Goal: Contribute content: Add original content to the website for others to see

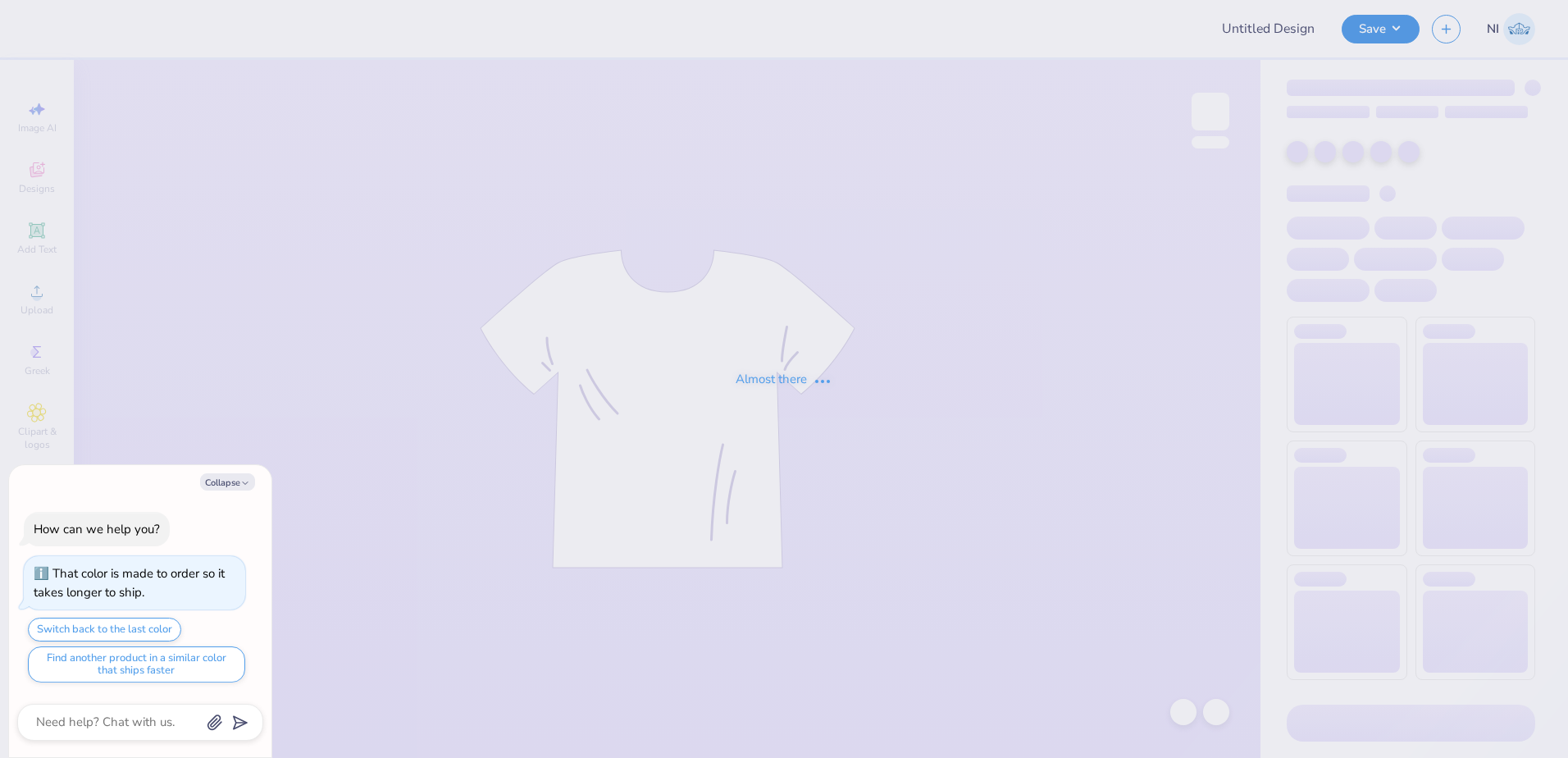
type input "DZ Jam"
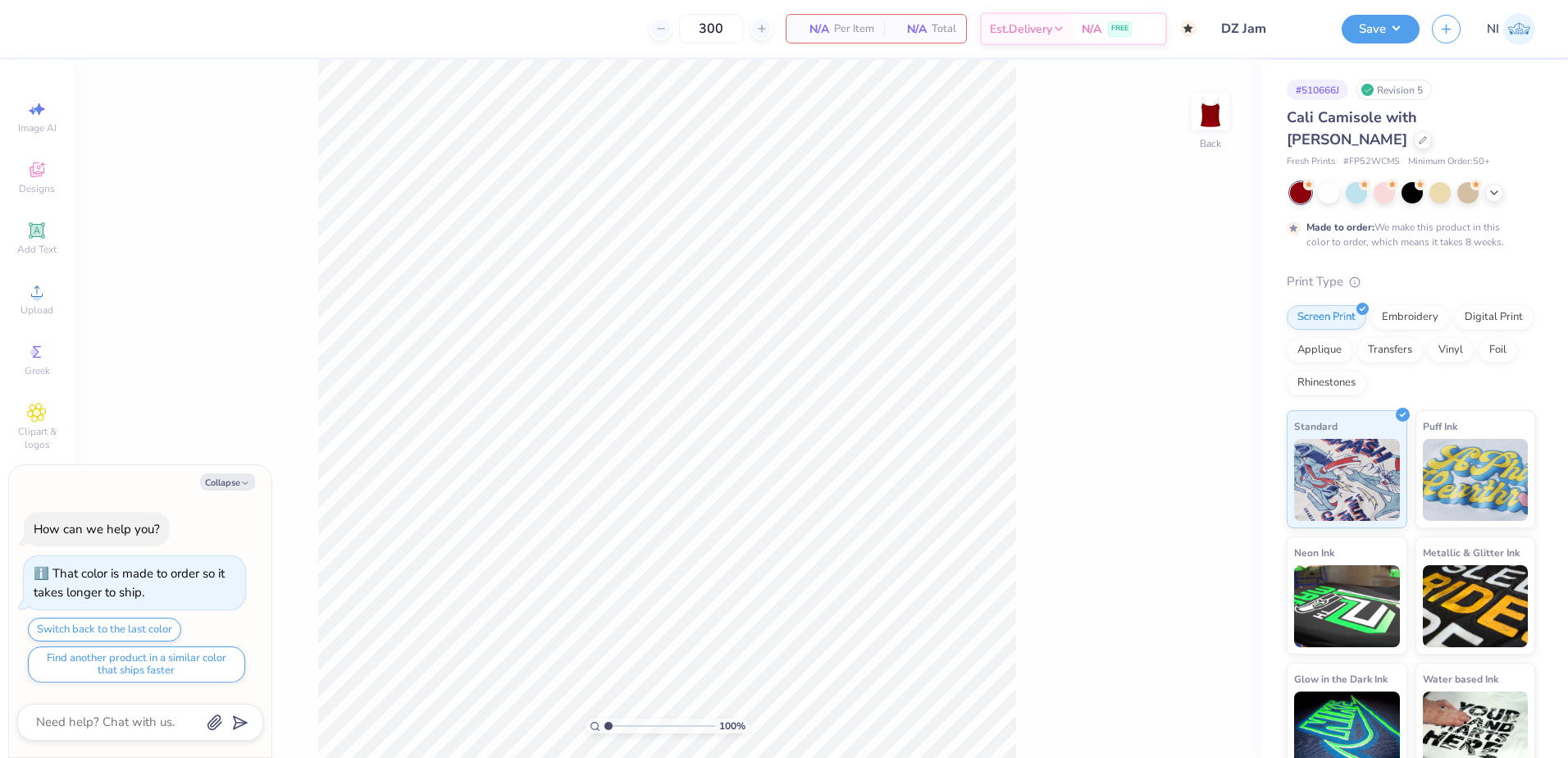
type textarea "x"
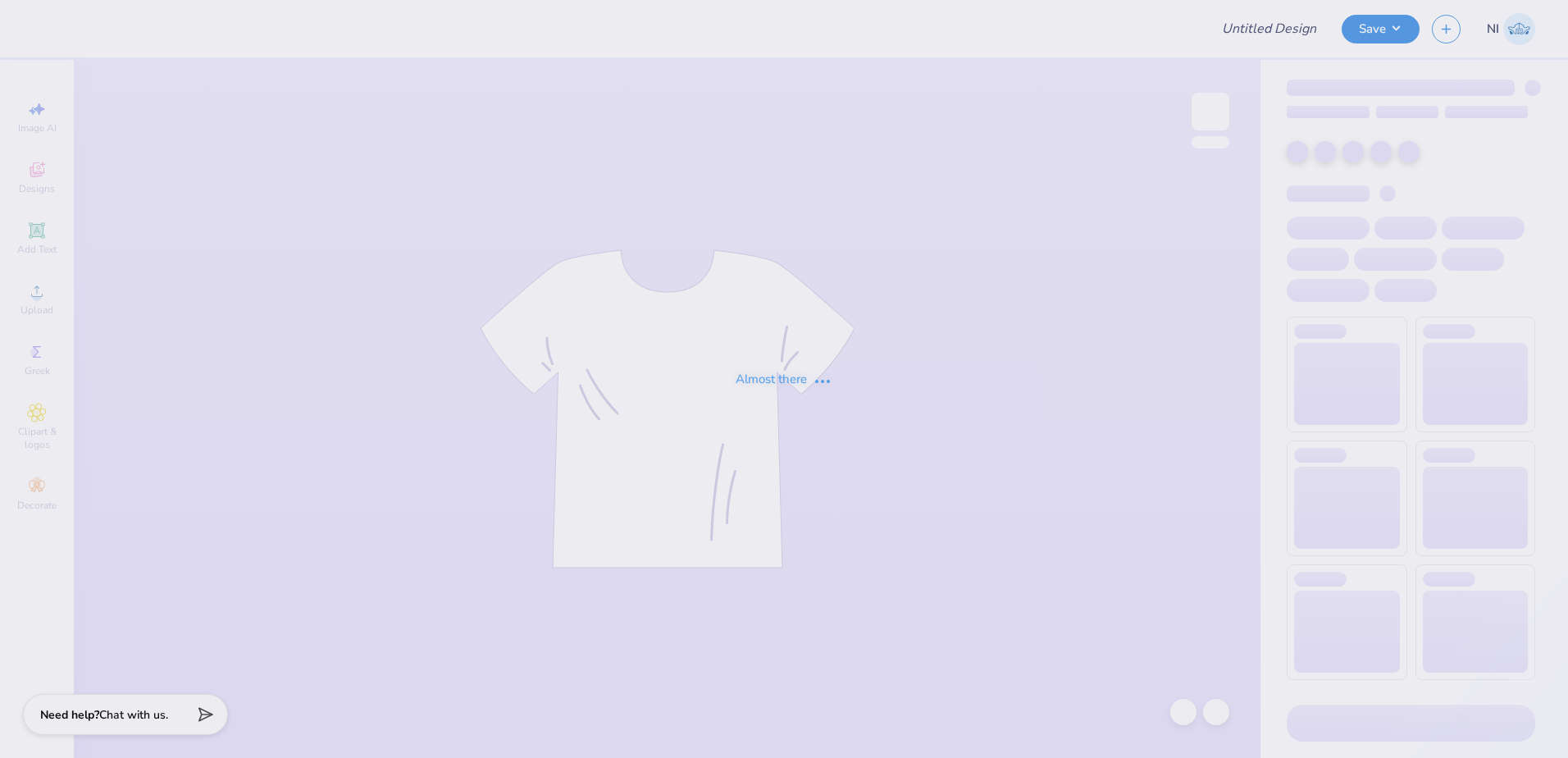
type input "Dance Gen"
